Goal: Information Seeking & Learning: Check status

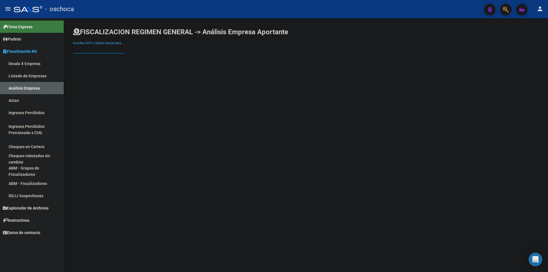
click at [103, 47] on input "Escriba CUIT o Razón Social para buscar" at bounding box center [98, 49] width 51 height 5
type input "[PERSON_NAME] [PERSON_NAME]"
click at [99, 62] on span "[PERSON_NAME] [PERSON_NAME]" at bounding box center [159, 60] width 162 height 14
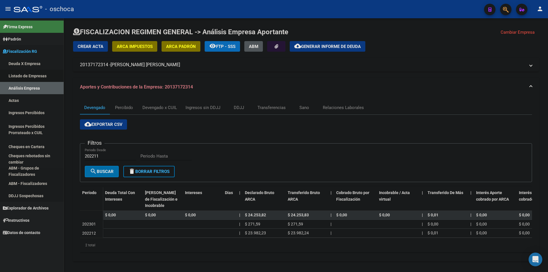
click at [25, 78] on link "Listado de Empresas" at bounding box center [32, 76] width 64 height 12
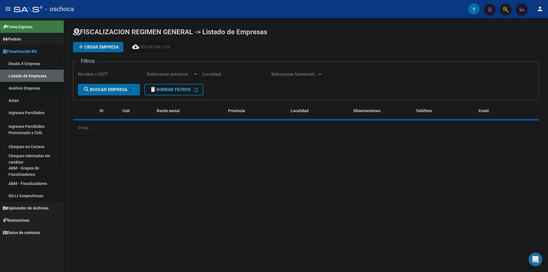
click at [34, 92] on link "Análisis Empresa" at bounding box center [32, 88] width 64 height 12
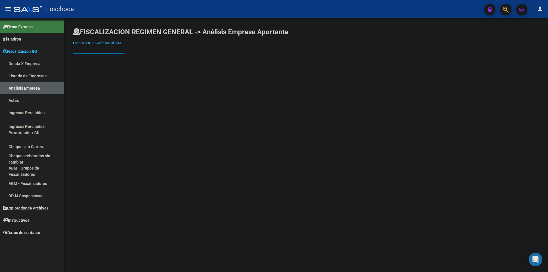
click at [114, 51] on input "Escriba CUIT o Razón Social para buscar" at bounding box center [98, 49] width 51 height 5
type input "cellara"
click at [115, 48] on input "Escriba CUIT o Razón Social para buscar" at bounding box center [98, 49] width 51 height 5
click at [107, 62] on span "CELLARA SERVICIOS S.A." at bounding box center [159, 60] width 162 height 14
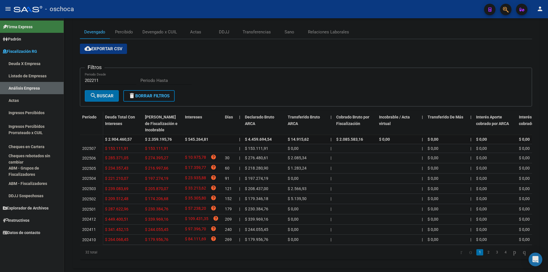
scroll to position [93, 0]
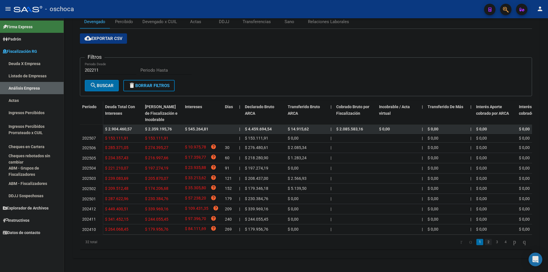
click at [485, 244] on link "2" at bounding box center [488, 242] width 7 height 6
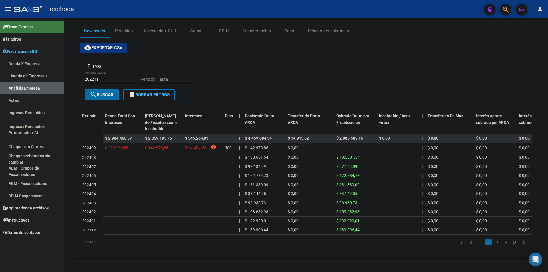
scroll to position [81, 0]
